Goal: Task Accomplishment & Management: Understand process/instructions

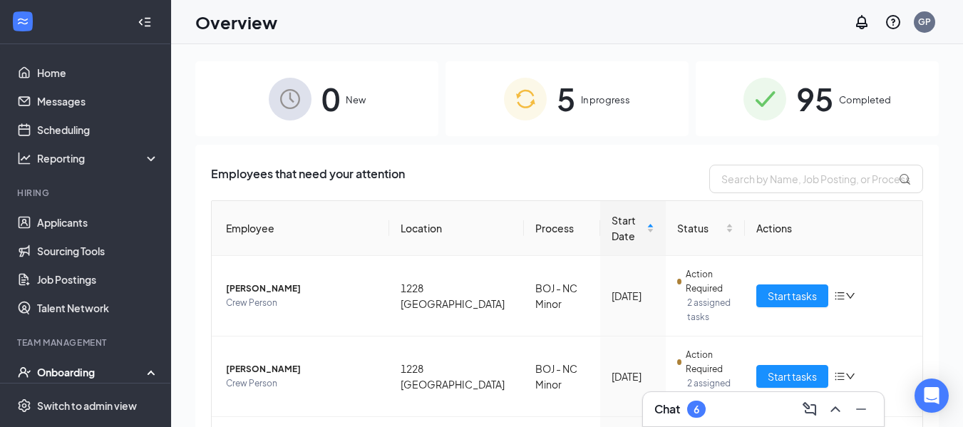
click at [595, 100] on span "In progress" at bounding box center [605, 100] width 49 height 14
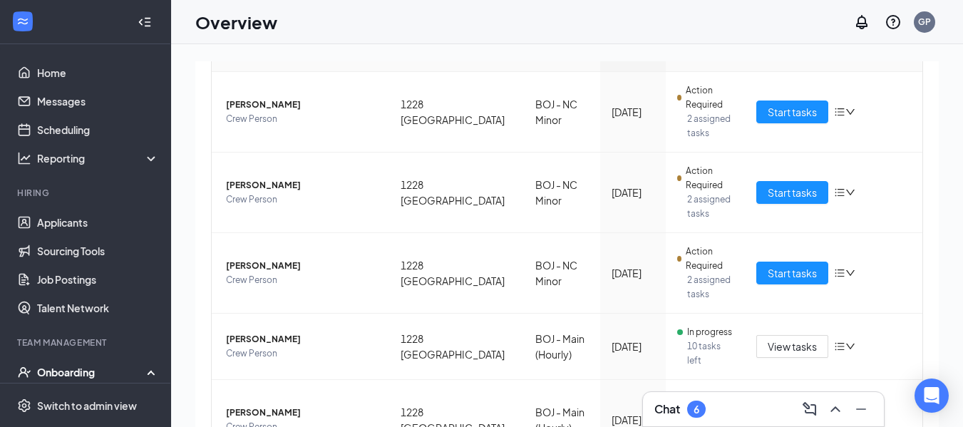
scroll to position [225, 0]
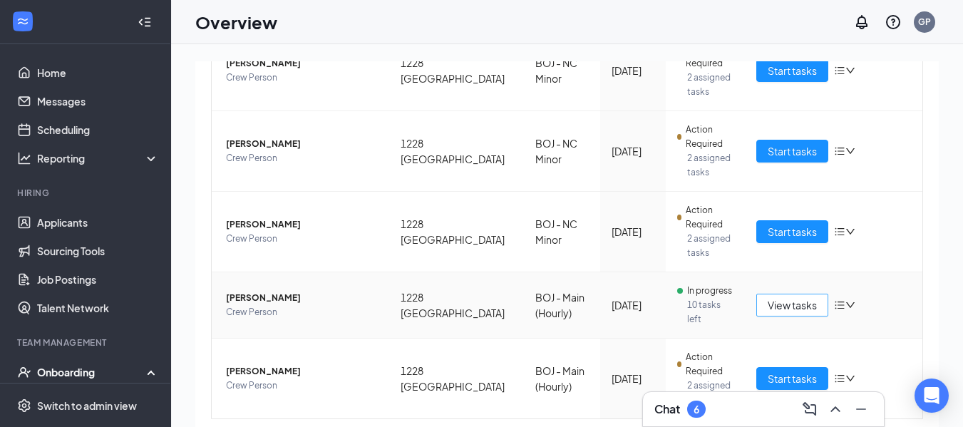
click at [784, 297] on span "View tasks" at bounding box center [792, 305] width 49 height 16
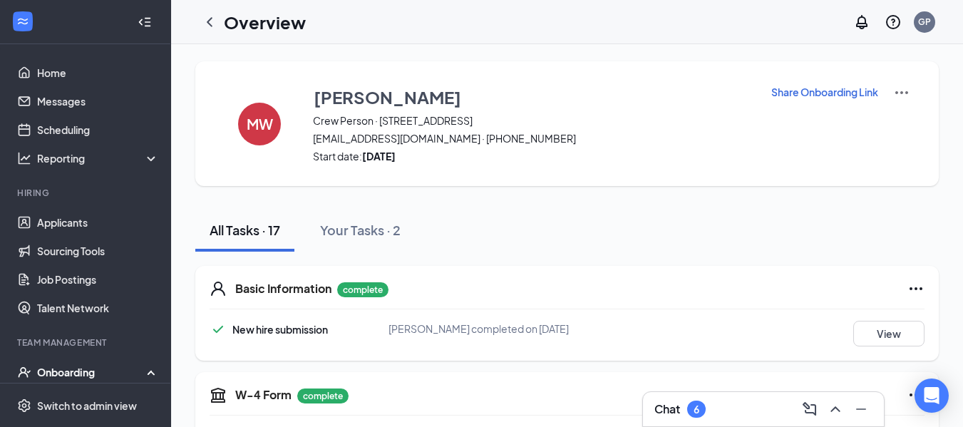
click at [833, 89] on p "Share Onboarding Link" at bounding box center [824, 92] width 107 height 14
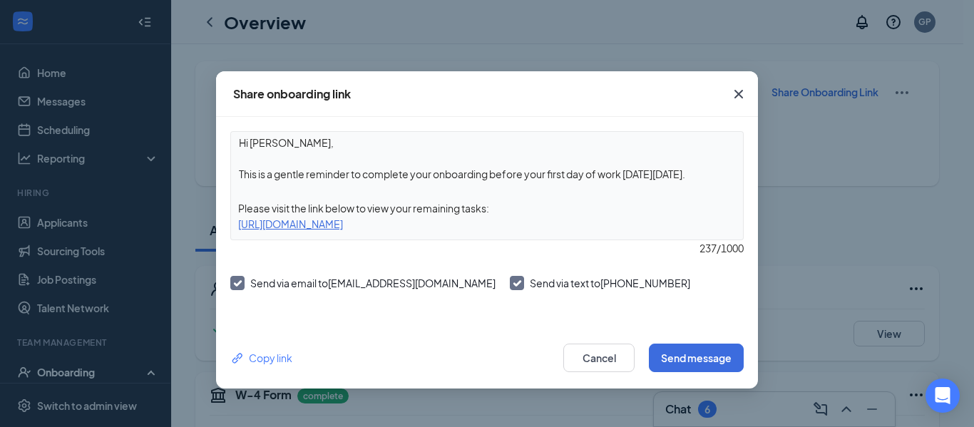
click at [402, 227] on div "[URL][DOMAIN_NAME]" at bounding box center [487, 224] width 512 height 16
copy div "[URL][DOMAIN_NAME]"
click at [742, 95] on icon "Cross" at bounding box center [738, 94] width 17 height 17
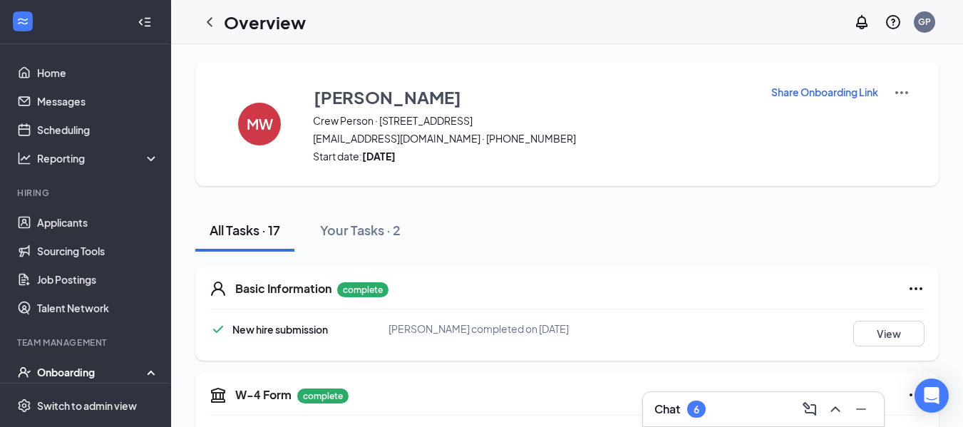
click at [80, 370] on div "Onboarding" at bounding box center [92, 372] width 110 height 14
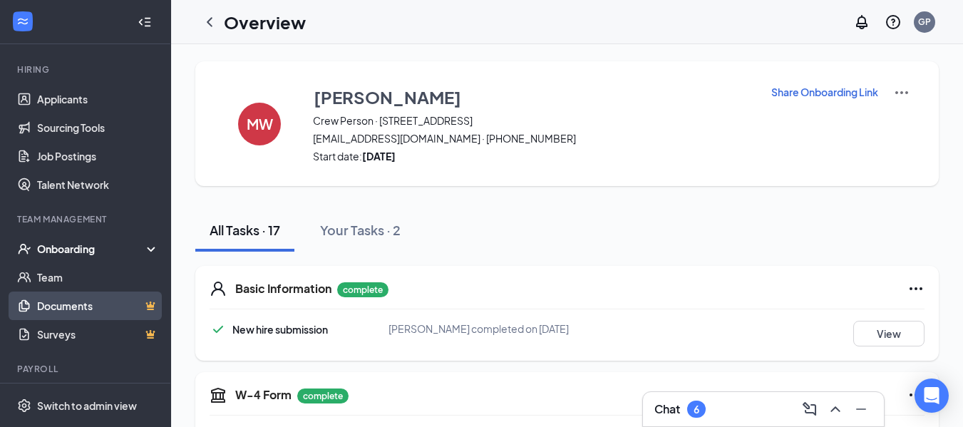
scroll to position [125, 0]
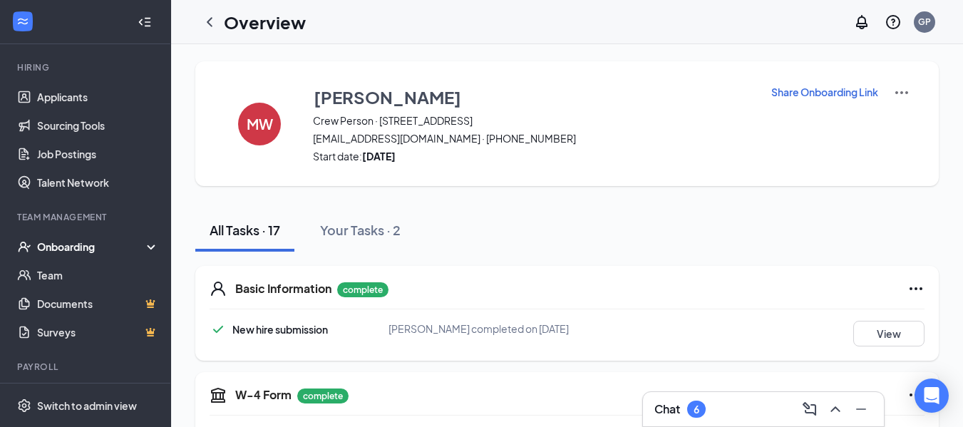
click at [83, 252] on div "Onboarding" at bounding box center [92, 247] width 110 height 14
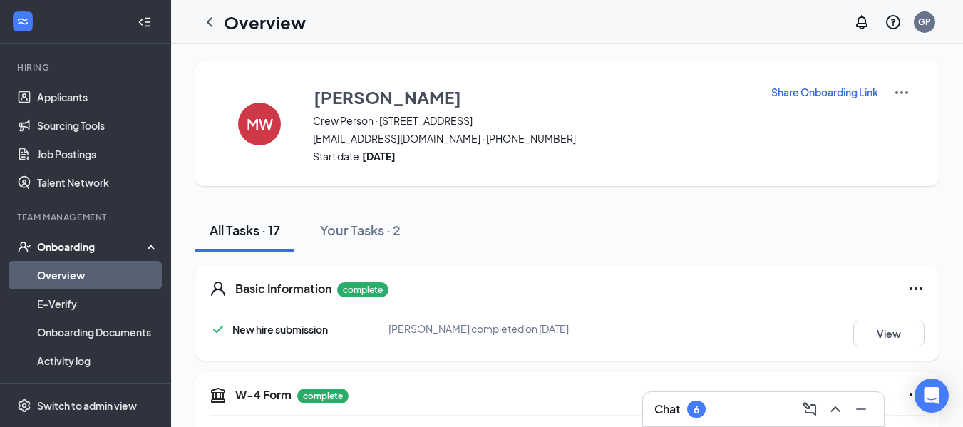
click at [83, 278] on link "Overview" at bounding box center [98, 275] width 122 height 29
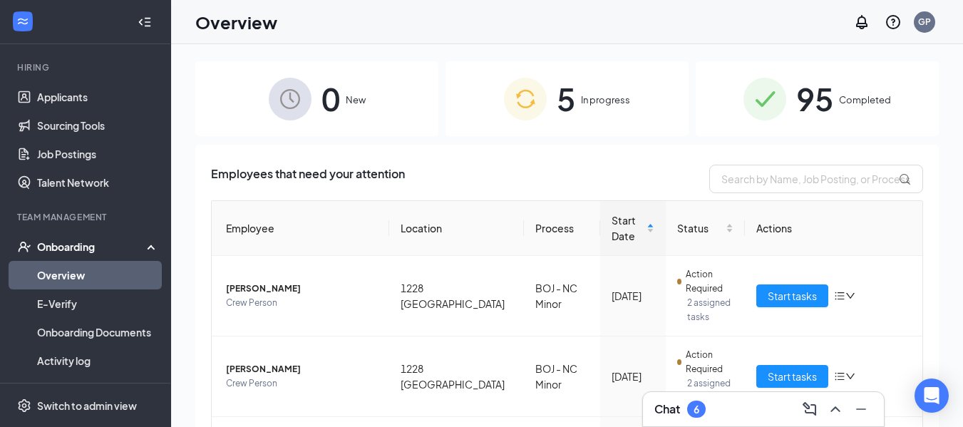
click at [557, 102] on span "5" at bounding box center [566, 98] width 19 height 49
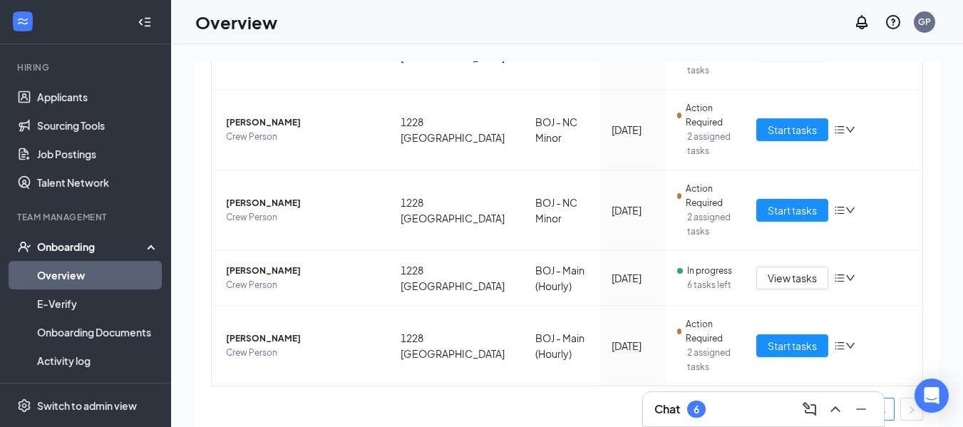
scroll to position [255, 0]
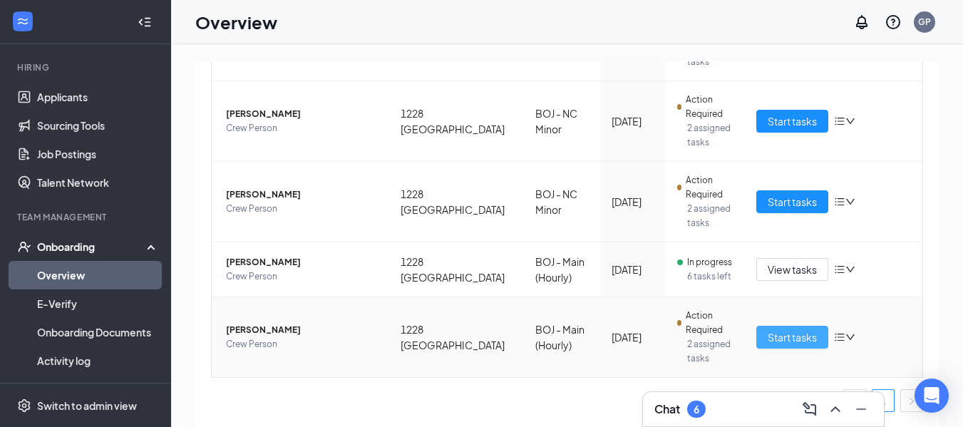
click at [783, 342] on span "Start tasks" at bounding box center [792, 337] width 49 height 16
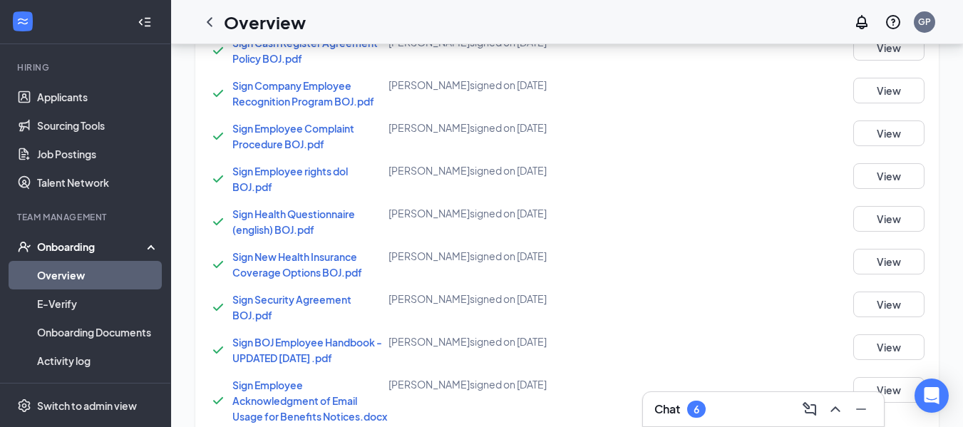
scroll to position [1092, 0]
